Goal: Find specific page/section: Find specific page/section

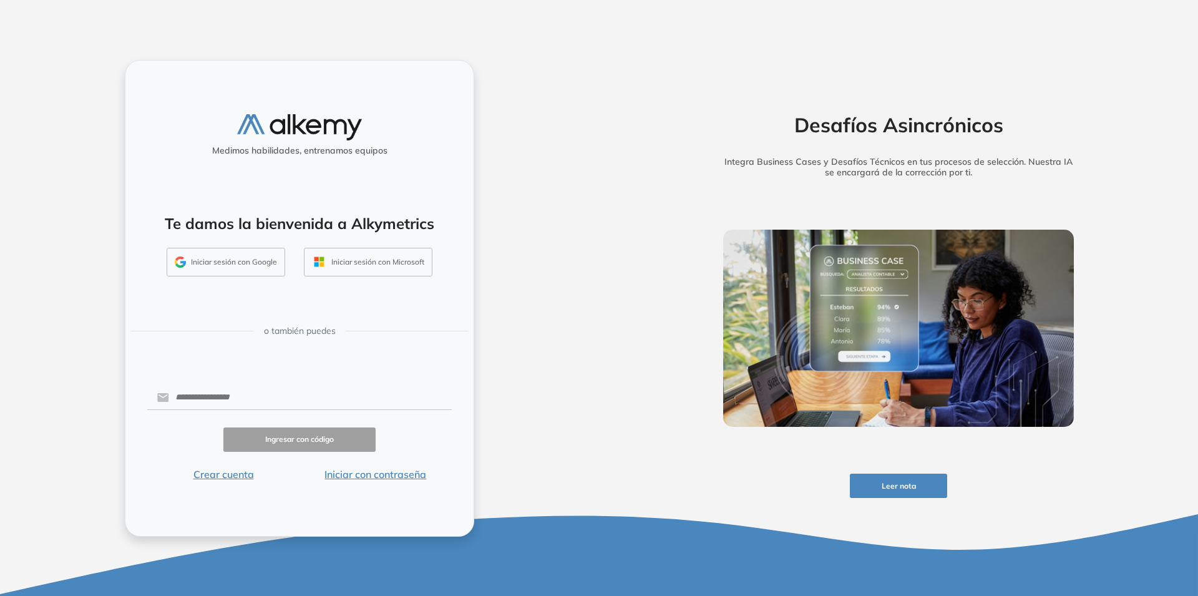
click at [213, 259] on button "Iniciar sesión con Google" at bounding box center [226, 262] width 119 height 29
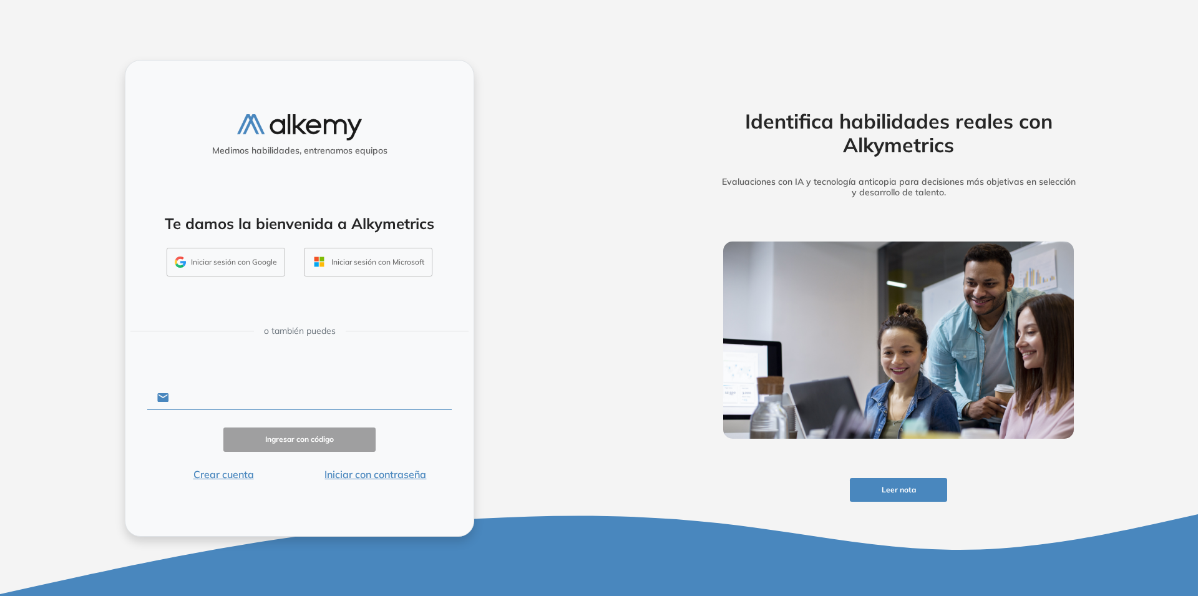
click at [279, 398] on input "text" at bounding box center [310, 398] width 283 height 24
click at [248, 270] on button "Iniciar sesión con Google" at bounding box center [226, 262] width 119 height 29
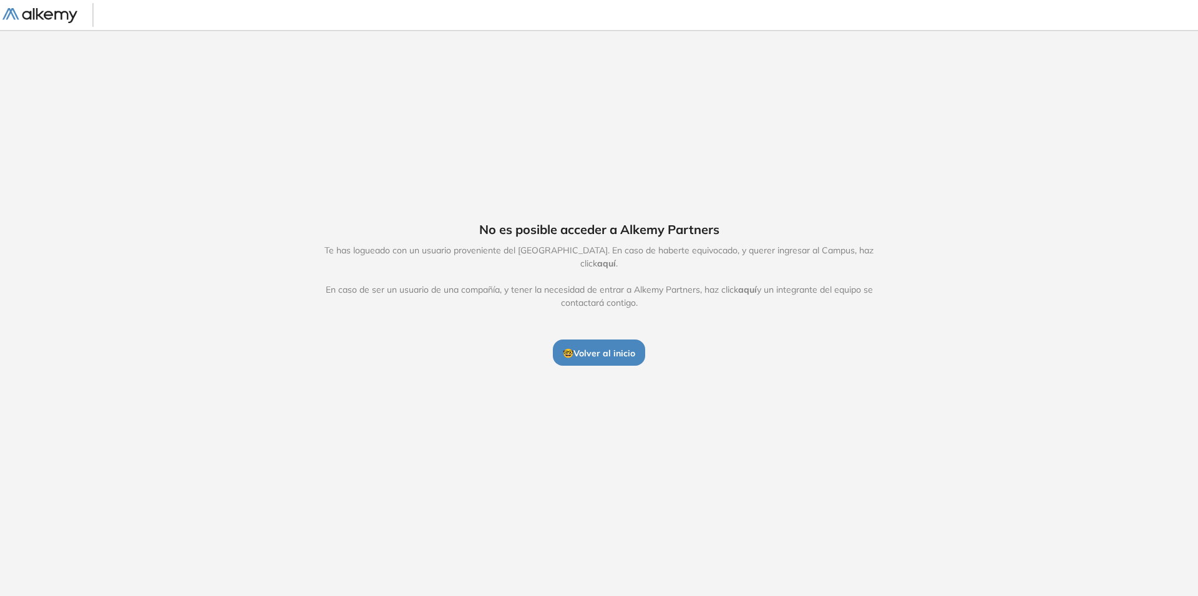
click at [616, 258] on span "aquí" at bounding box center [606, 263] width 19 height 11
